Goal: Register for event/course

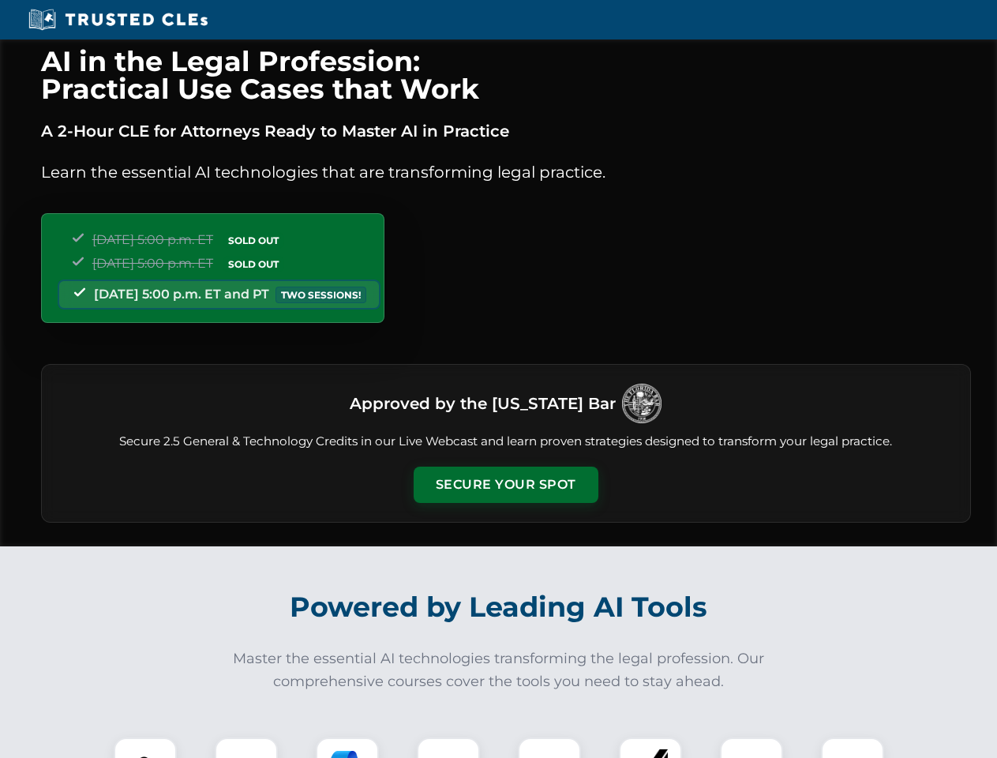
click at [505, 485] on button "Secure Your Spot" at bounding box center [506, 485] width 185 height 36
click at [145, 748] on img at bounding box center [145, 769] width 46 height 46
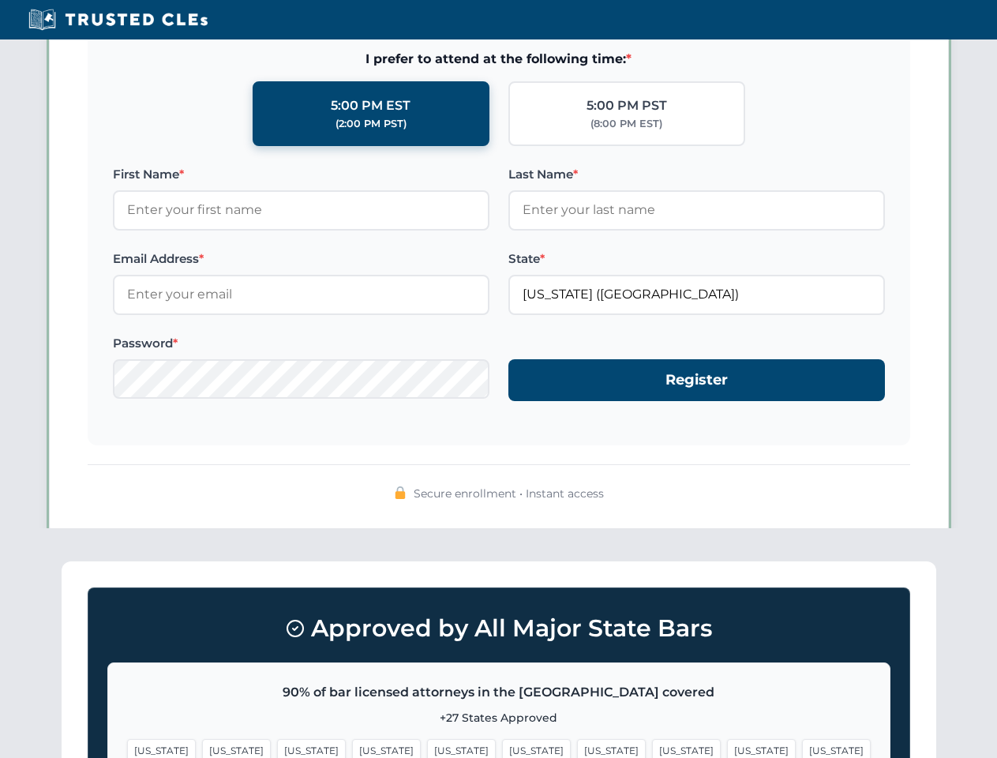
click at [577, 748] on span "[US_STATE]" at bounding box center [611, 750] width 69 height 23
click at [727, 748] on span "[US_STATE]" at bounding box center [761, 750] width 69 height 23
